Goal: Task Accomplishment & Management: Complete application form

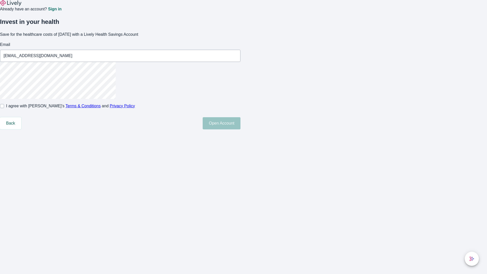
click at [4, 108] on input "I agree with Lively’s Terms & Conditions and Privacy Policy" at bounding box center [2, 106] width 4 height 4
checkbox input "true"
click at [241, 129] on button "Open Account" at bounding box center [222, 123] width 38 height 12
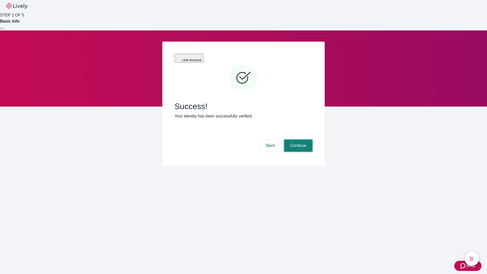
click at [298, 140] on button "Continue" at bounding box center [298, 146] width 28 height 12
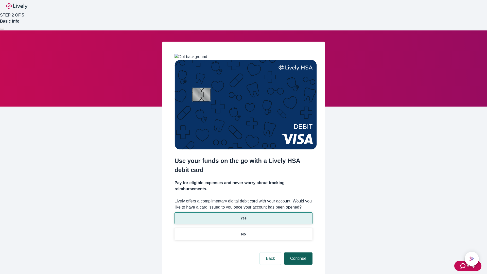
click at [243, 232] on p "No" at bounding box center [243, 234] width 5 height 5
click at [298, 253] on button "Continue" at bounding box center [298, 259] width 28 height 12
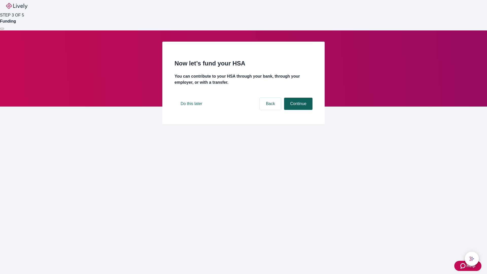
click at [298, 110] on button "Continue" at bounding box center [298, 104] width 28 height 12
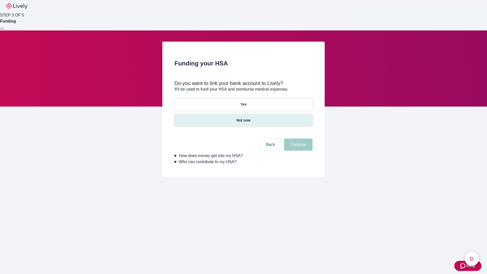
click at [243, 118] on p "Not now" at bounding box center [244, 120] width 14 height 5
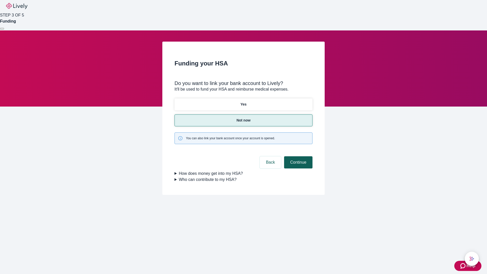
click at [298, 156] on button "Continue" at bounding box center [298, 162] width 28 height 12
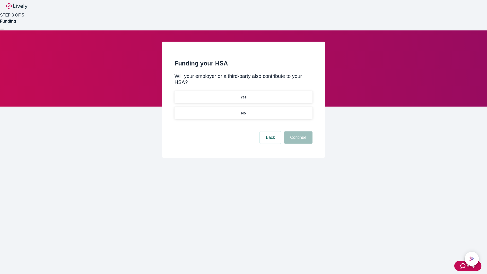
click at [243, 111] on p "No" at bounding box center [243, 113] width 5 height 5
click at [298, 131] on button "Continue" at bounding box center [298, 137] width 28 height 12
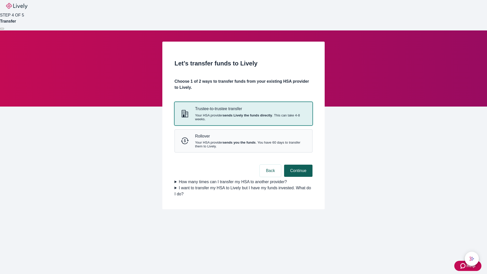
click at [243, 117] on strong "sends Lively the funds directly" at bounding box center [247, 115] width 49 height 4
click at [298, 177] on button "Continue" at bounding box center [298, 171] width 28 height 12
